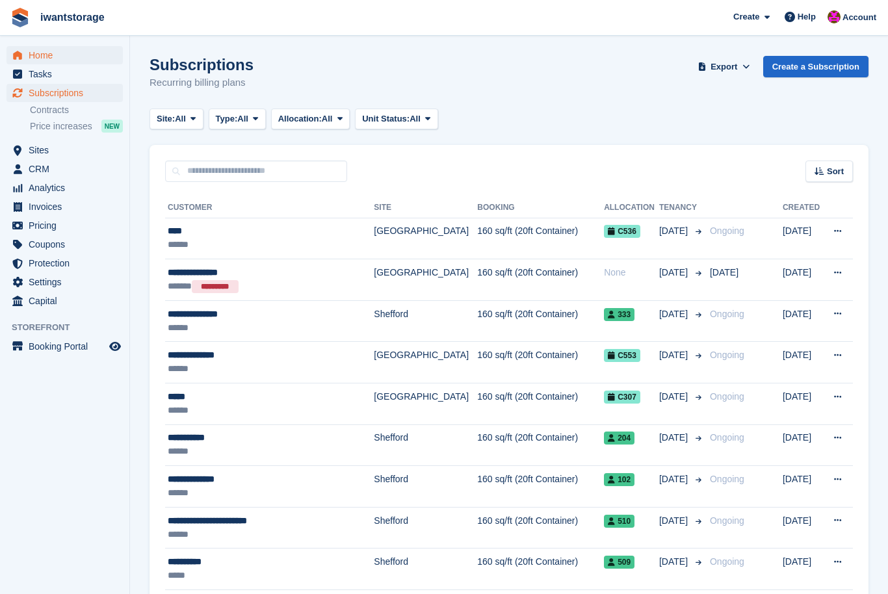
click at [33, 58] on span "Home" at bounding box center [68, 55] width 78 height 18
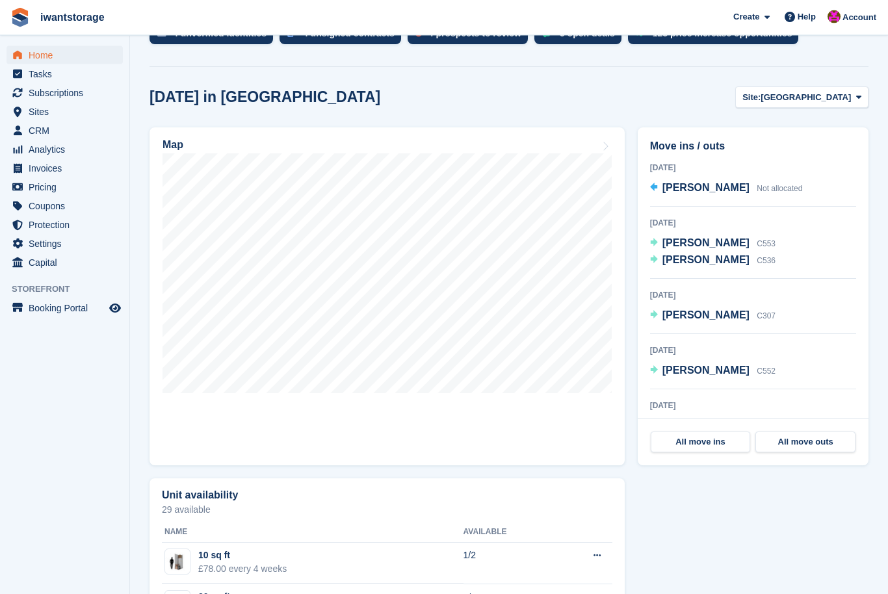
scroll to position [298, 0]
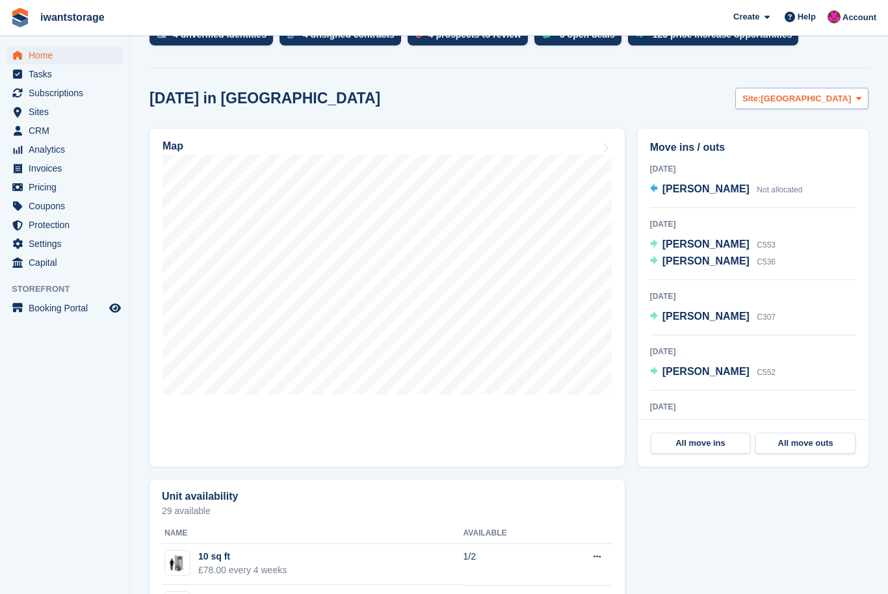
click at [838, 107] on button "Site: Bedford" at bounding box center [801, 98] width 133 height 21
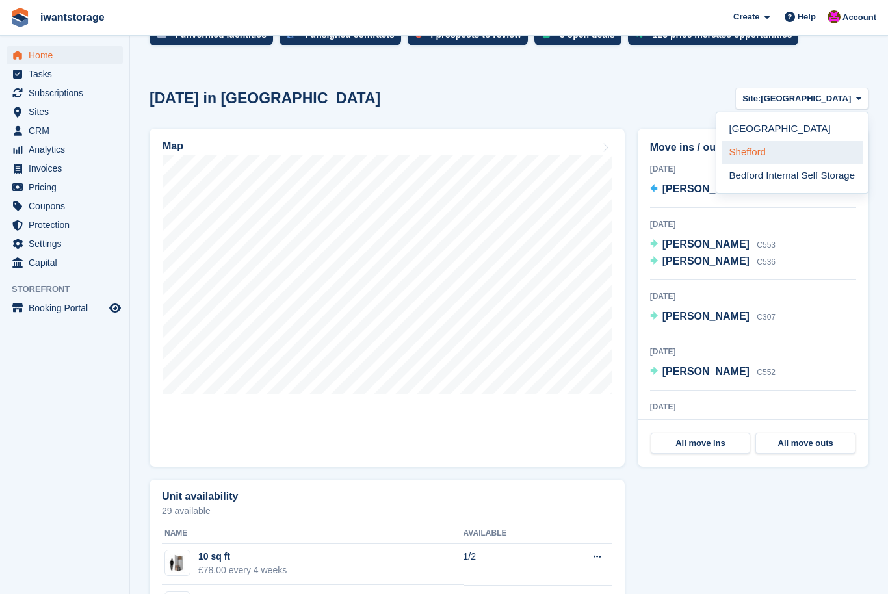
click at [801, 153] on link "Shefford" at bounding box center [791, 152] width 141 height 23
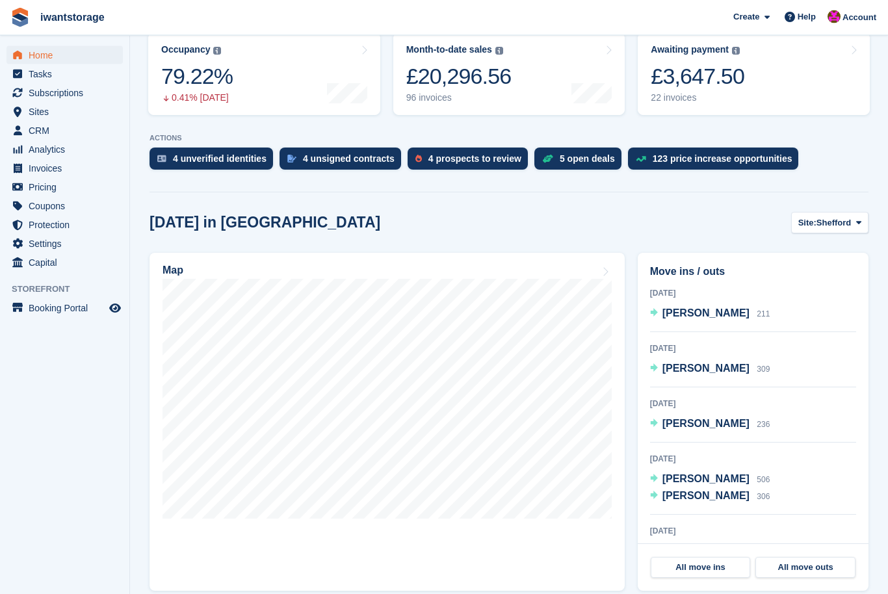
scroll to position [174, 0]
click at [187, 156] on div "4 unverified identities" at bounding box center [220, 158] width 94 height 10
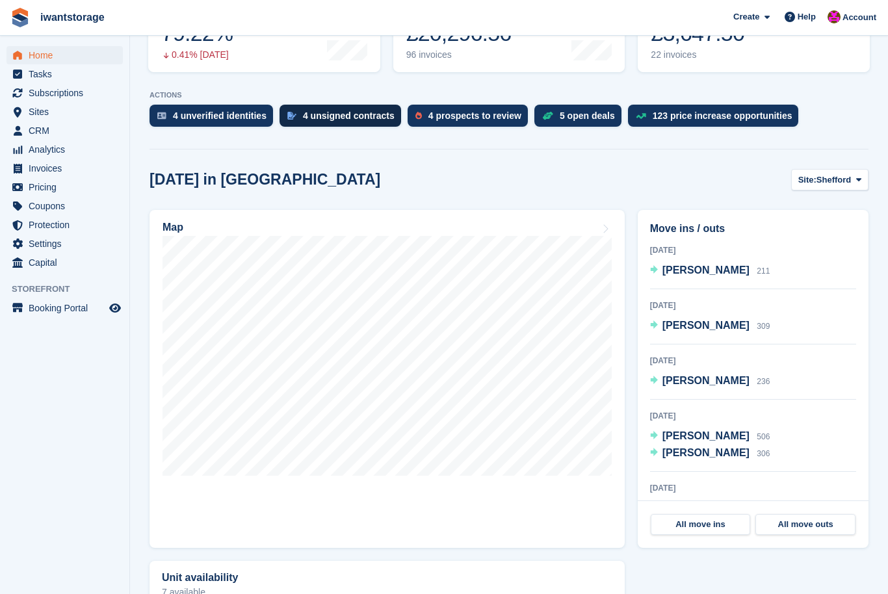
click at [331, 116] on div "4 unsigned contracts" at bounding box center [349, 115] width 92 height 10
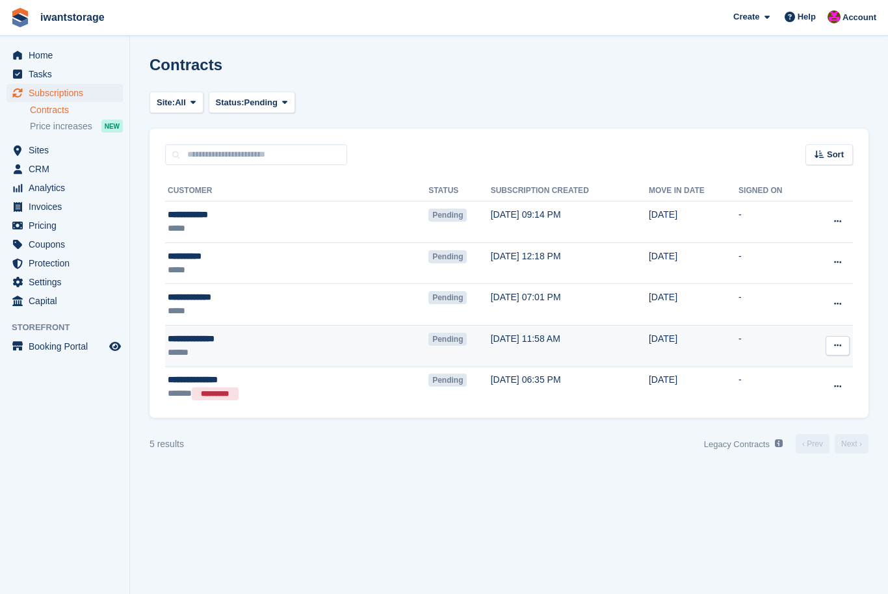
click at [834, 346] on icon at bounding box center [837, 345] width 7 height 8
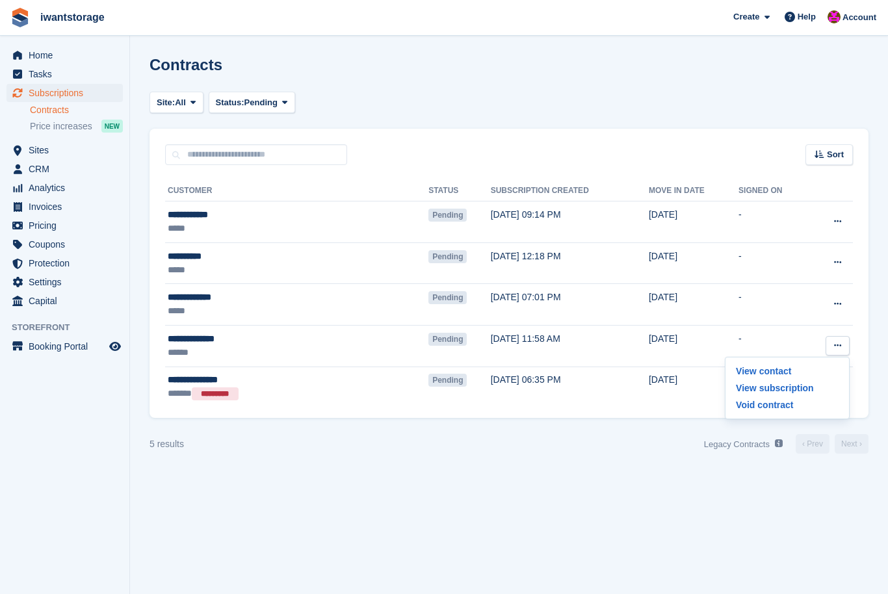
click at [750, 482] on section "Contracts Site: All Bedford Bedford Internal Self Storage Shefford All Status: …" at bounding box center [509, 297] width 758 height 594
click at [47, 93] on span "Subscriptions" at bounding box center [68, 93] width 78 height 18
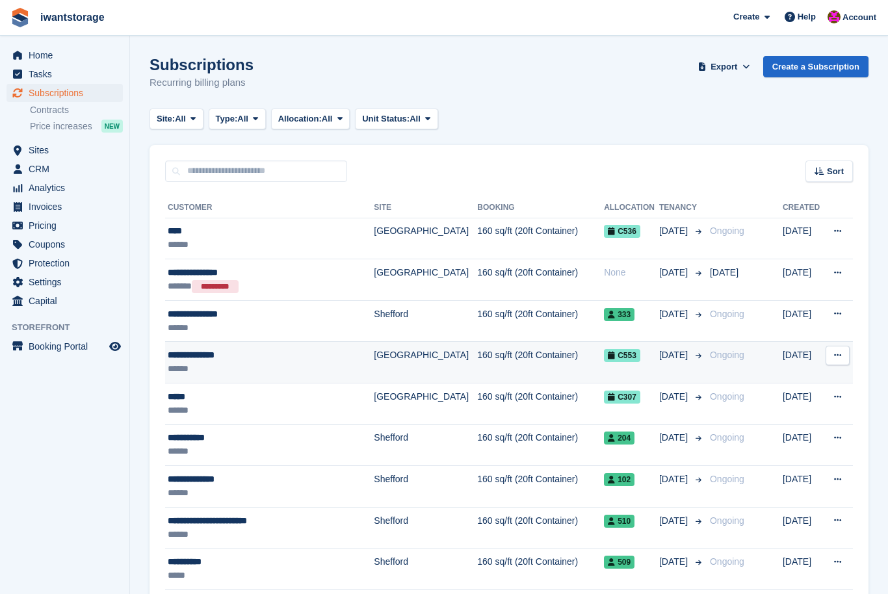
click at [175, 353] on div "**********" at bounding box center [262, 355] width 189 height 14
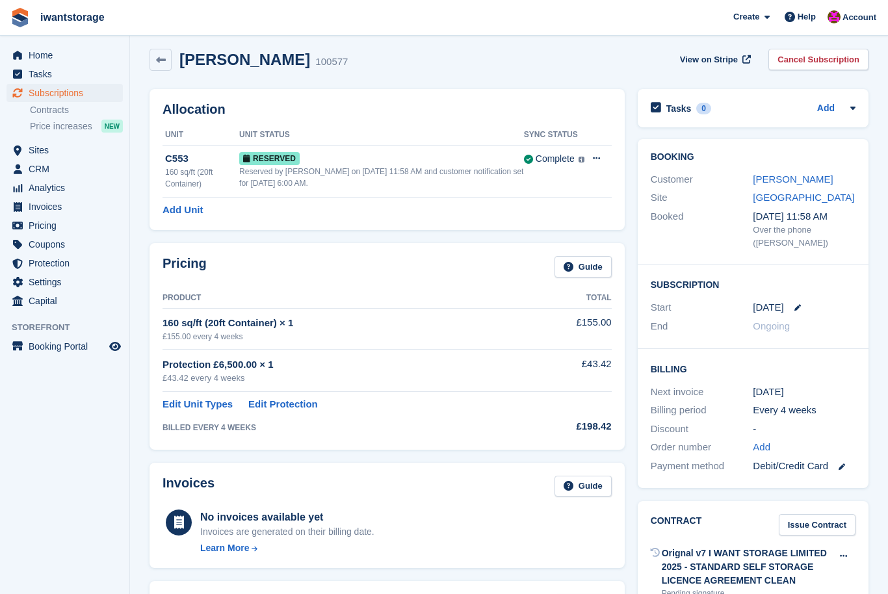
scroll to position [10, 0]
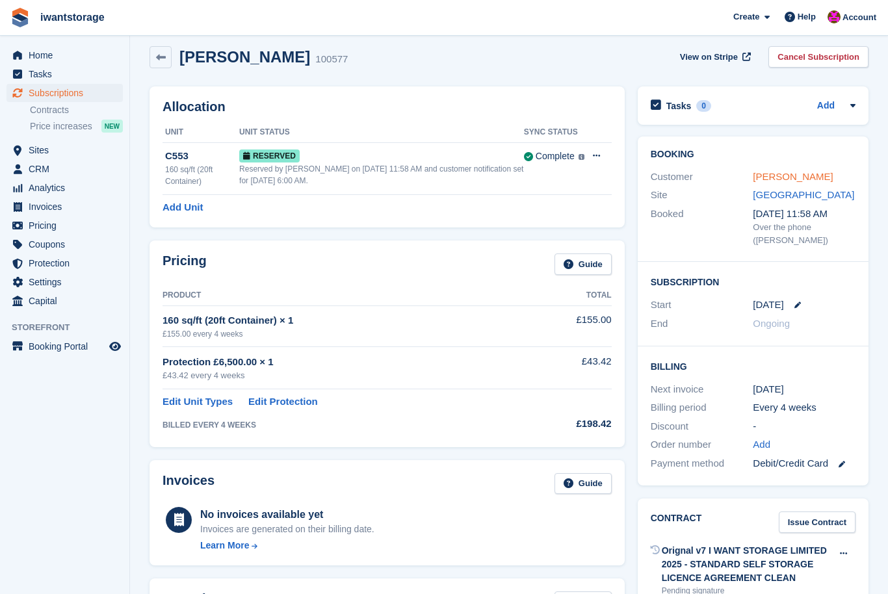
click at [790, 172] on link "[PERSON_NAME]" at bounding box center [793, 176] width 80 height 11
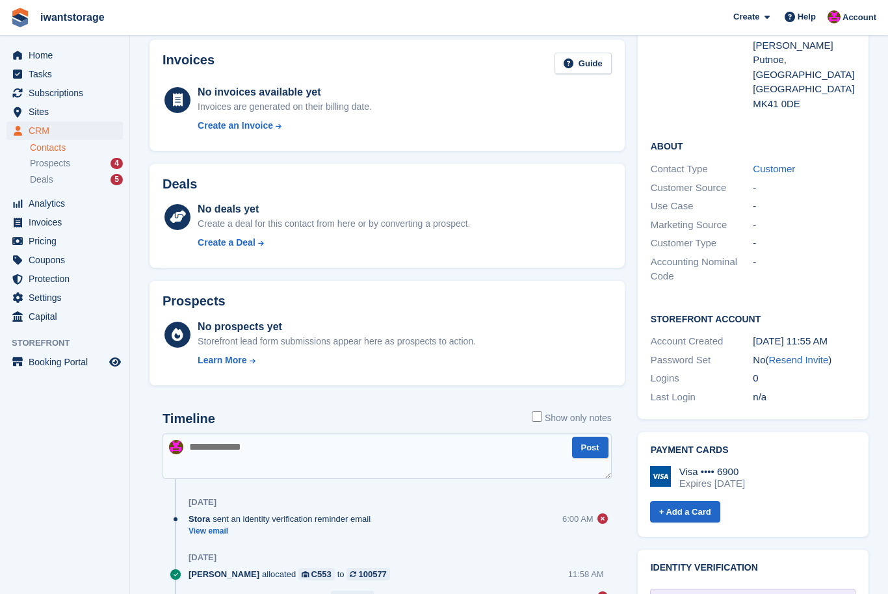
scroll to position [229, 0]
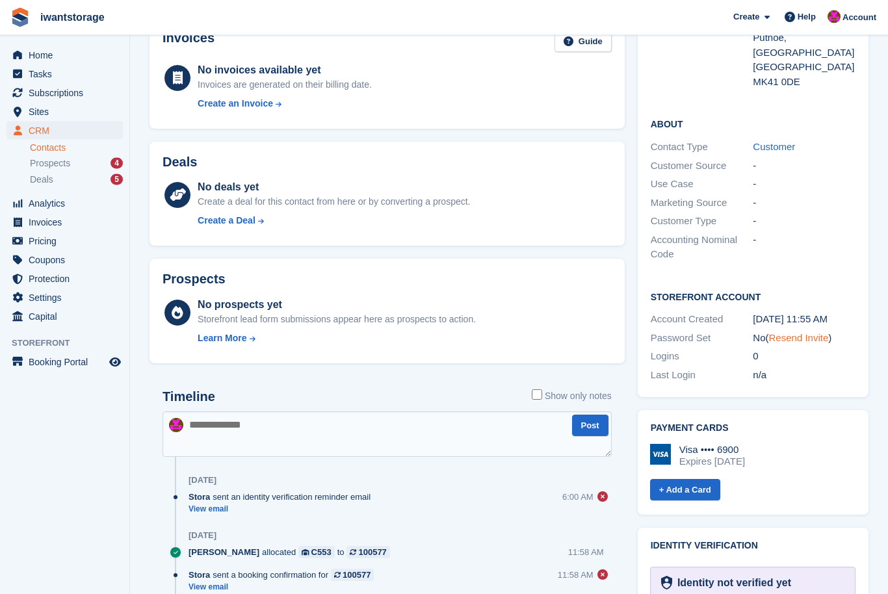
click at [805, 333] on link "Resend Invite" at bounding box center [799, 338] width 60 height 11
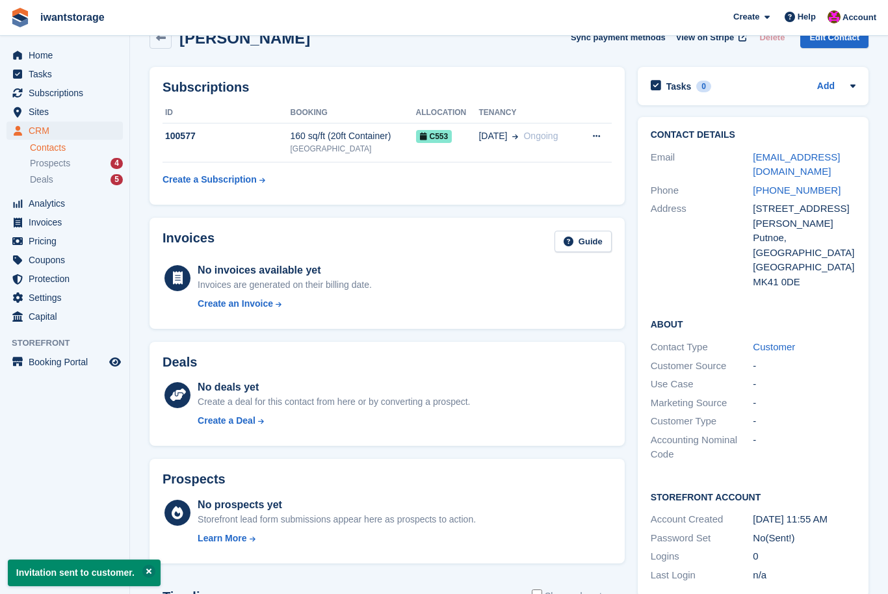
scroll to position [0, 0]
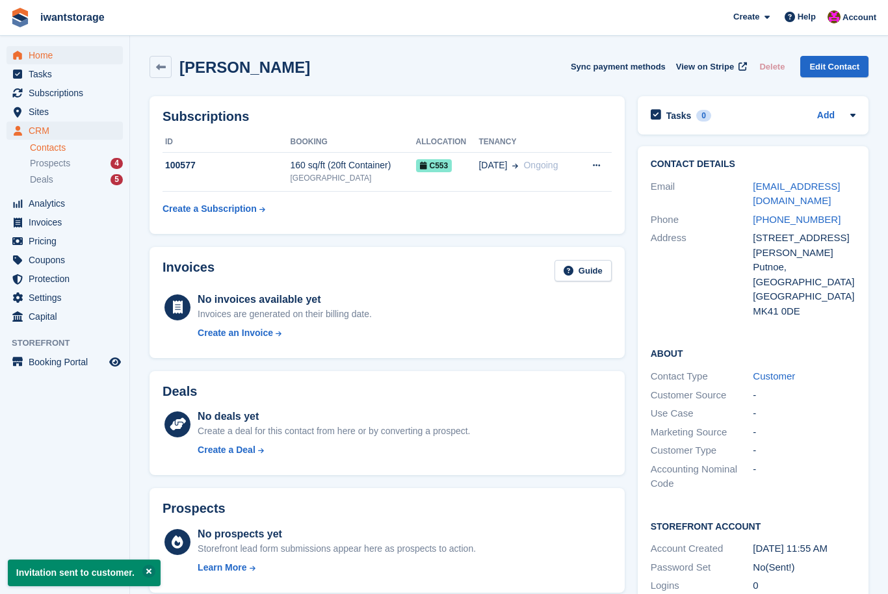
click at [28, 57] on link "Home" at bounding box center [64, 55] width 116 height 18
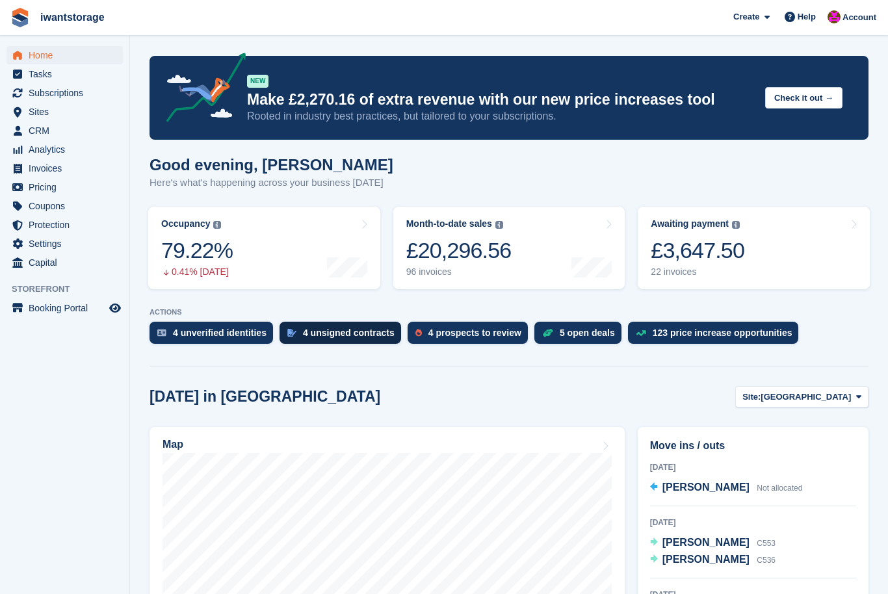
click at [363, 328] on div "4 unsigned contracts" at bounding box center [349, 333] width 92 height 10
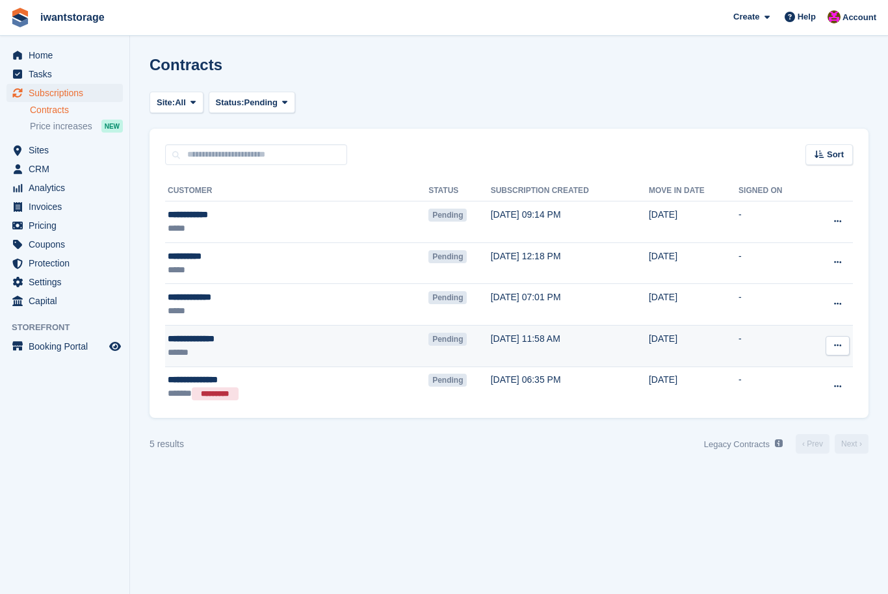
click at [843, 347] on button at bounding box center [837, 345] width 24 height 19
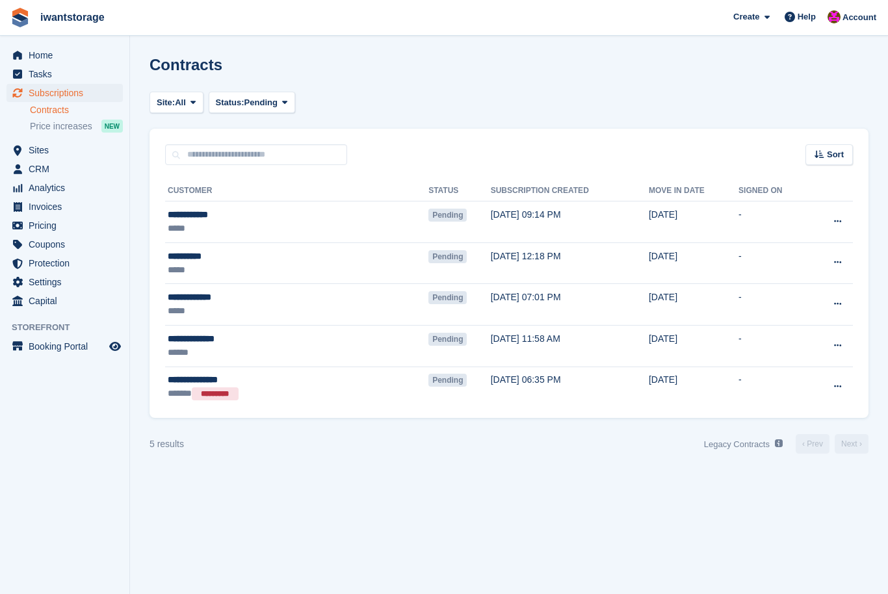
click at [825, 86] on div "Contracts" at bounding box center [508, 72] width 719 height 33
click at [29, 52] on span "Home" at bounding box center [68, 55] width 78 height 18
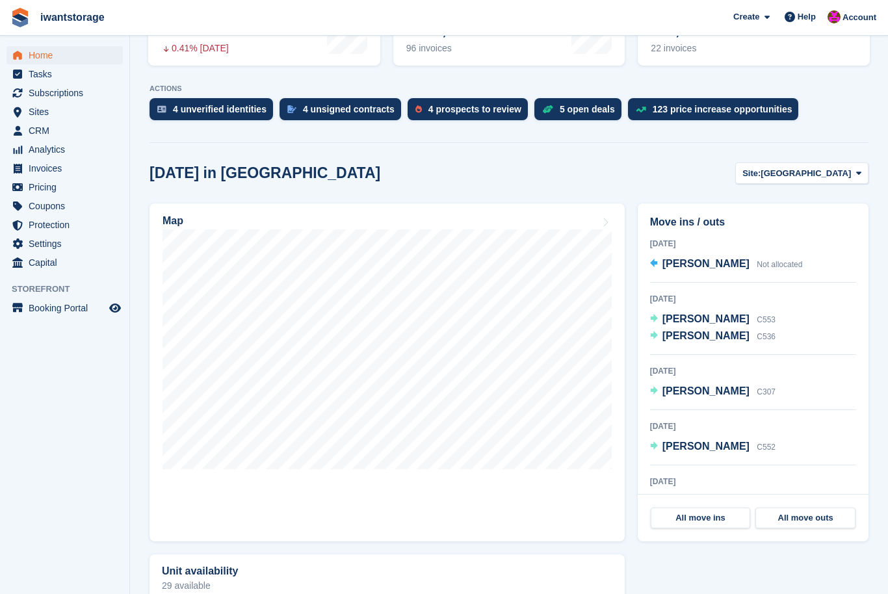
scroll to position [244, 0]
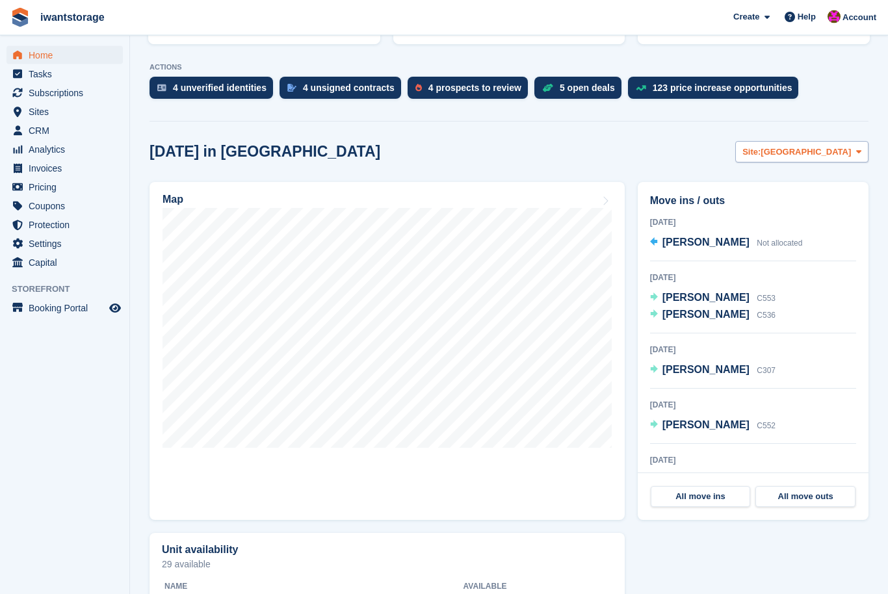
click at [827, 152] on span "[GEOGRAPHIC_DATA]" at bounding box center [805, 152] width 90 height 13
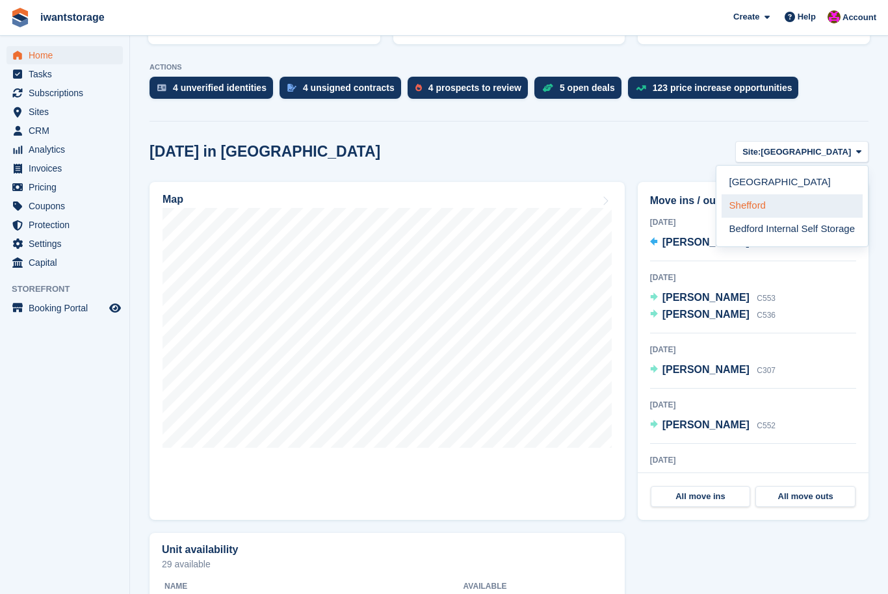
click at [769, 209] on link "Shefford" at bounding box center [791, 205] width 141 height 23
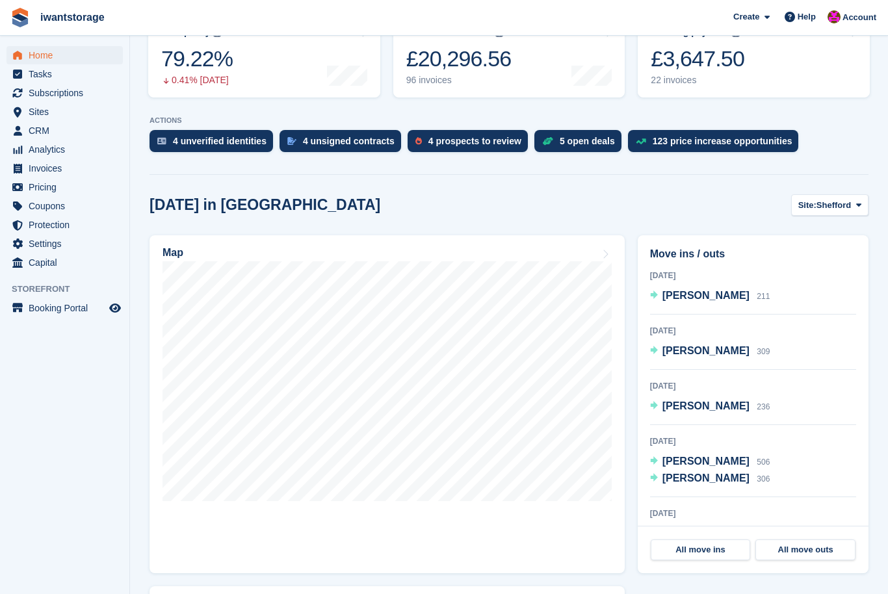
scroll to position [276, 0]
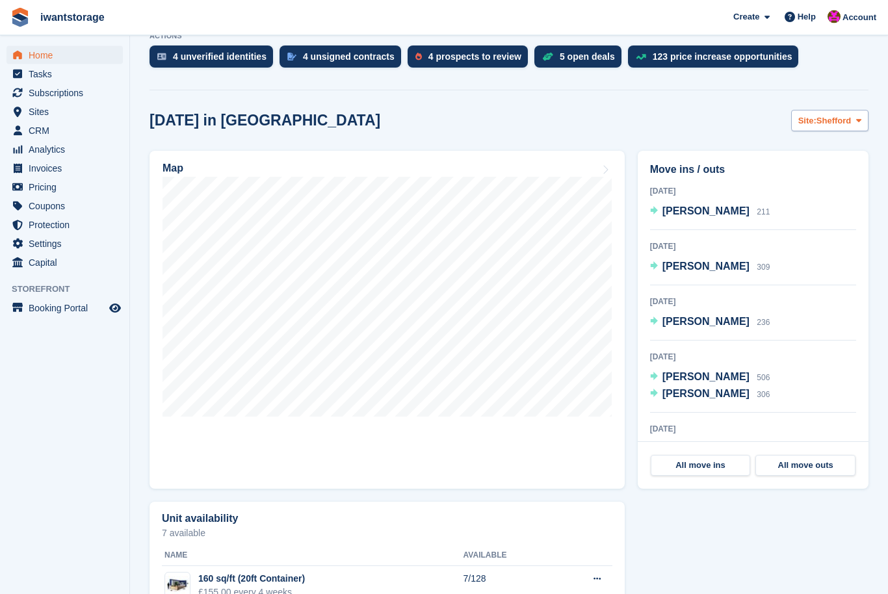
click at [833, 124] on span "Shefford" at bounding box center [833, 121] width 34 height 13
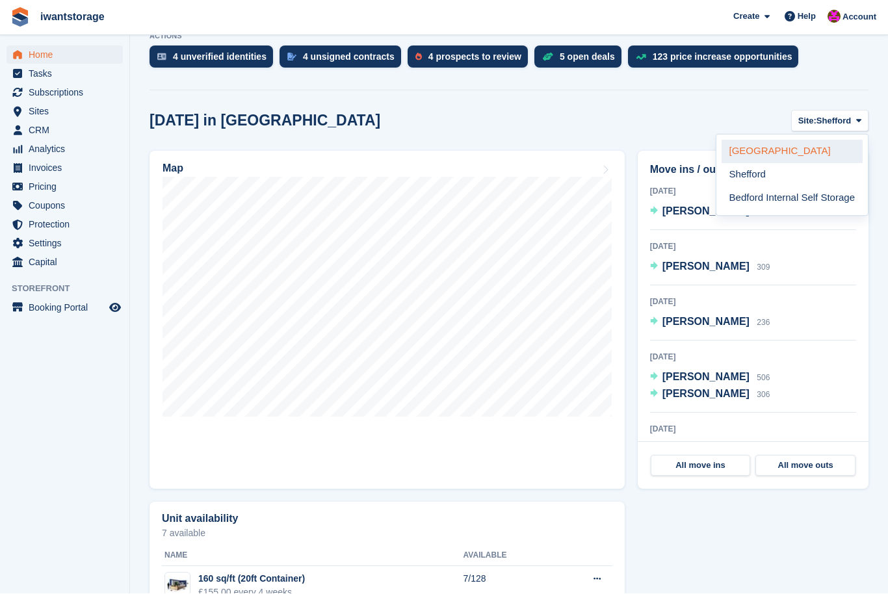
click at [760, 159] on link "[GEOGRAPHIC_DATA]" at bounding box center [791, 151] width 141 height 23
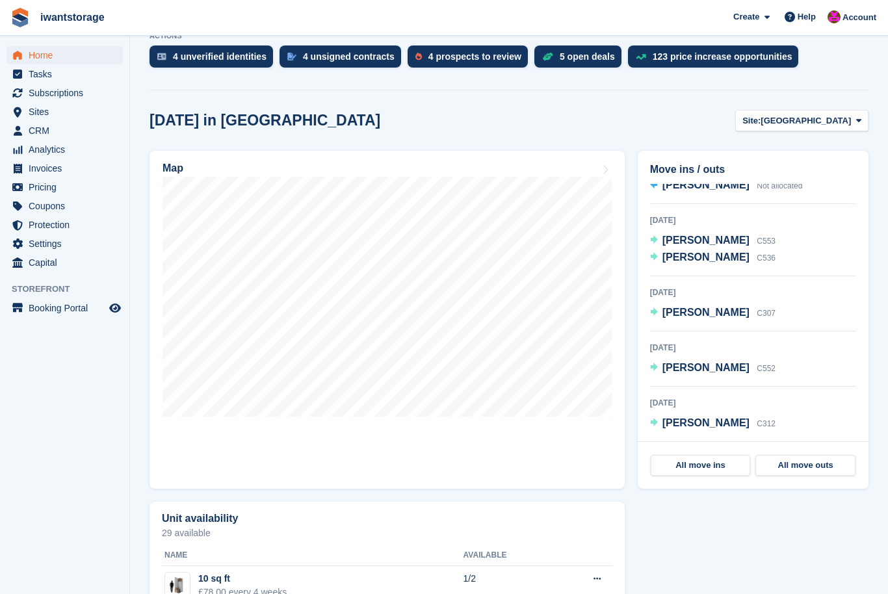
scroll to position [26, 0]
click at [819, 131] on button "Site: [GEOGRAPHIC_DATA]" at bounding box center [801, 120] width 133 height 21
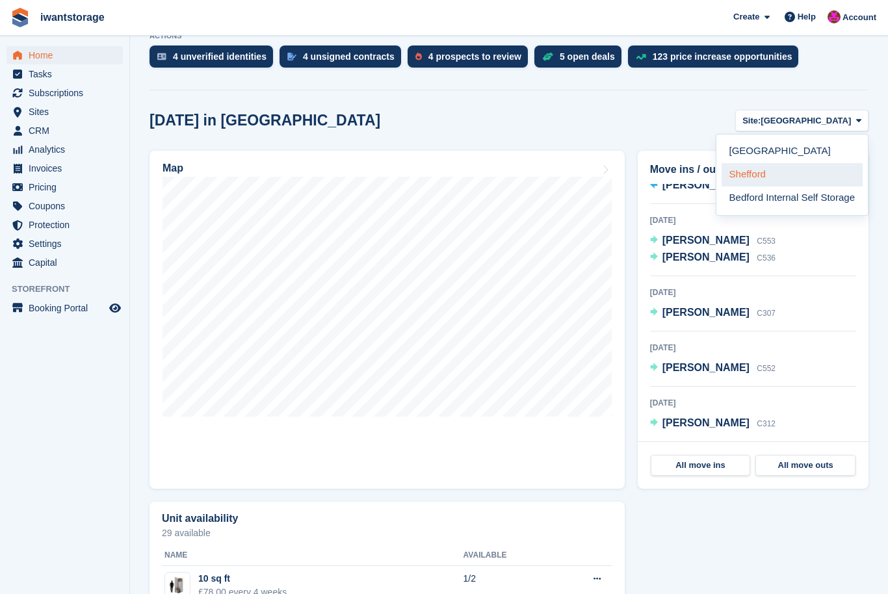
click at [753, 180] on link "Shefford" at bounding box center [791, 174] width 141 height 23
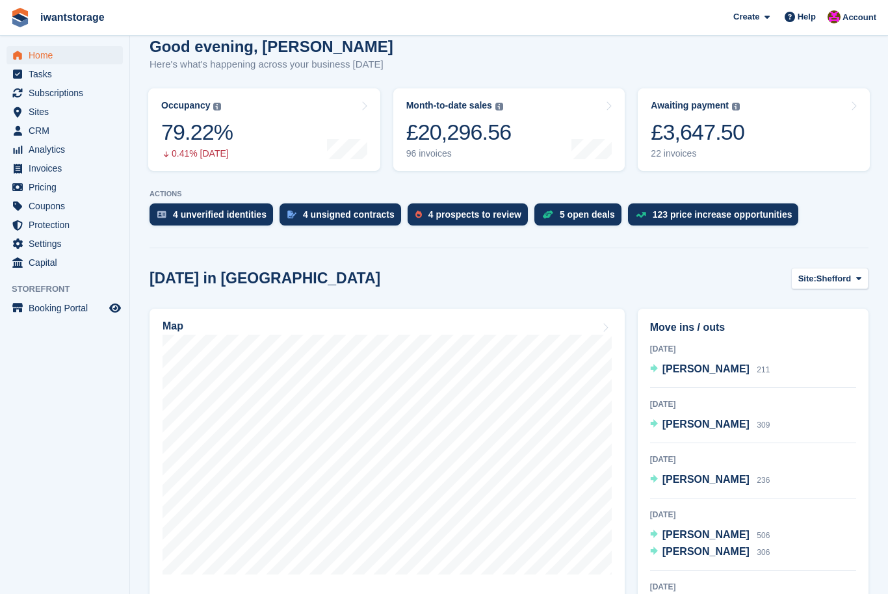
scroll to position [0, 0]
